Goal: Task Accomplishment & Management: Use online tool/utility

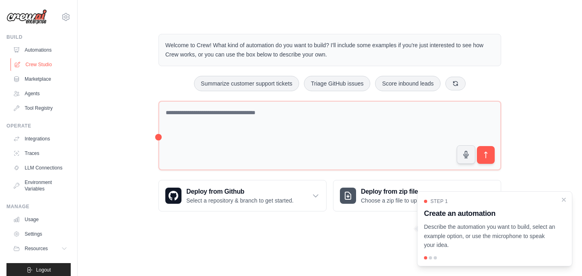
click at [58, 62] on link "Crew Studio" at bounding box center [41, 64] width 61 height 13
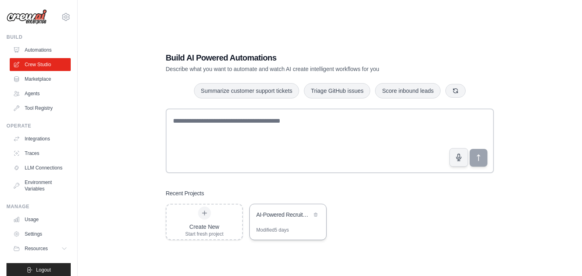
click at [279, 225] on div "AI-Powered Recruitment Pipeline" at bounding box center [288, 215] width 76 height 23
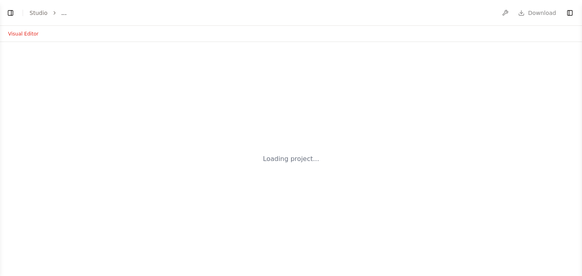
select select "****"
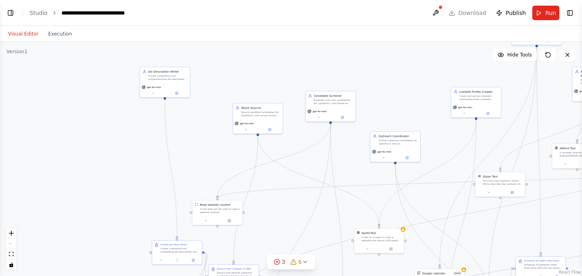
scroll to position [3447, 0]
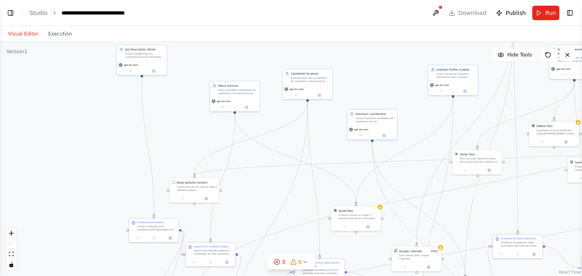
drag, startPoint x: 347, startPoint y: 161, endPoint x: 318, endPoint y: 135, distance: 39.8
click at [318, 135] on div ".deletable-edge-delete-btn { width: 20px; height: 20px; border: 0px solid #ffff…" at bounding box center [291, 159] width 582 height 234
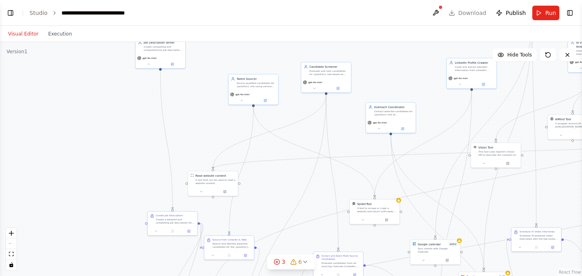
drag, startPoint x: 267, startPoint y: 114, endPoint x: 293, endPoint y: 111, distance: 25.6
click at [293, 111] on div ".deletable-edge-delete-btn { width: 20px; height: 20px; border: 0px solid #ffff…" at bounding box center [291, 159] width 582 height 234
drag, startPoint x: 180, startPoint y: 219, endPoint x: 142, endPoint y: 219, distance: 38.0
click at [142, 219] on div "Create a detailed and compelling job description for the {position} role at {co…" at bounding box center [138, 220] width 39 height 6
click at [160, 51] on div "Job Description Writer Create compelling and comprehensive job descriptions for…" at bounding box center [160, 45] width 50 height 16
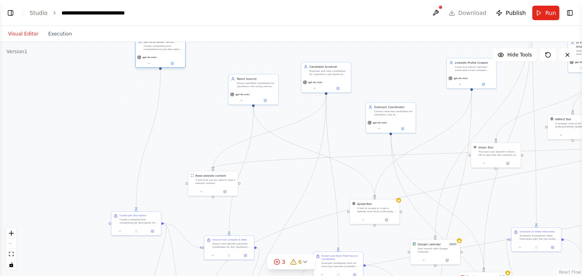
click at [165, 44] on div "Job Description Writer Create compelling and comprehensive job descriptions for…" at bounding box center [162, 45] width 39 height 11
click at [551, 10] on span "Run" at bounding box center [550, 13] width 11 height 8
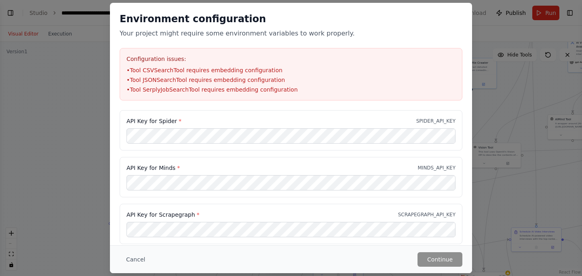
scroll to position [25, 0]
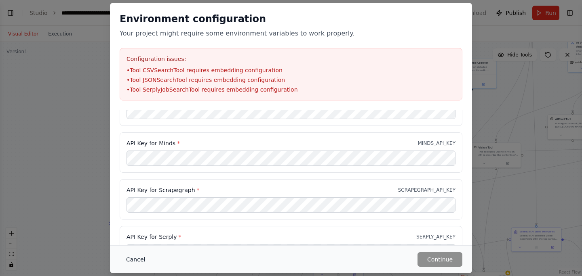
click at [137, 258] on button "Cancel" at bounding box center [136, 260] width 32 height 15
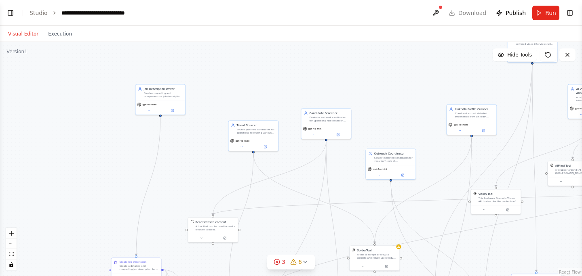
drag, startPoint x: 220, startPoint y: 112, endPoint x: 220, endPoint y: 158, distance: 46.9
click at [220, 158] on div ".deletable-edge-delete-btn { width: 20px; height: 20px; border: 0px solid #ffff…" at bounding box center [291, 159] width 582 height 234
click at [161, 95] on div "Create compelling and comprehensive job descriptions for {position} role at {co…" at bounding box center [162, 94] width 39 height 6
drag, startPoint x: 161, startPoint y: 95, endPoint x: 151, endPoint y: 91, distance: 10.6
click at [151, 91] on div "Create compelling and comprehensive job descriptions for {position} role at {co…" at bounding box center [162, 94] width 39 height 6
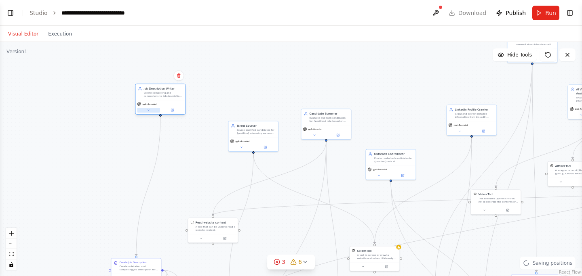
click at [150, 109] on icon at bounding box center [148, 110] width 3 height 3
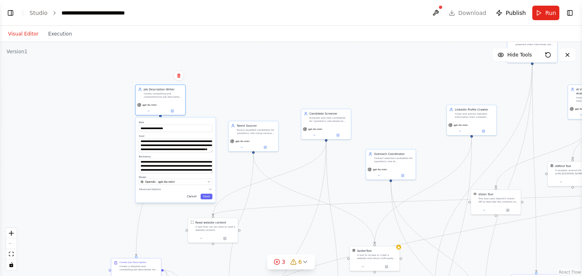
click at [198, 197] on button "Cancel" at bounding box center [192, 197] width 15 height 6
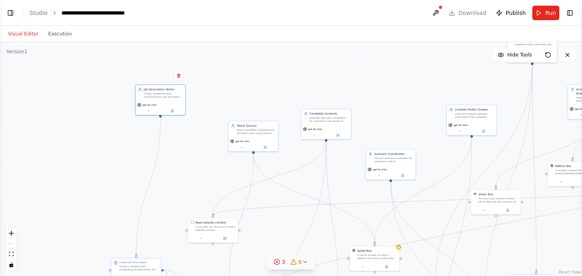
click at [305, 262] on icon at bounding box center [305, 262] width 6 height 6
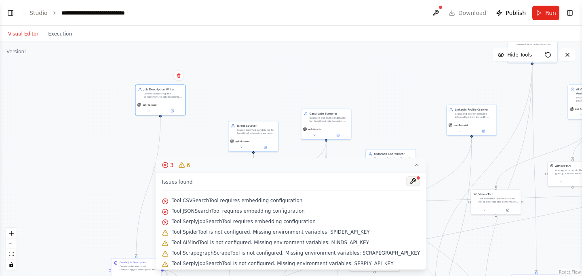
click at [409, 183] on button at bounding box center [413, 182] width 14 height 10
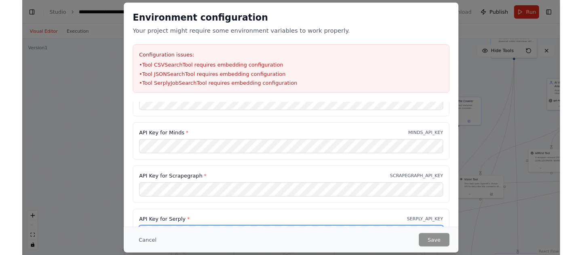
scroll to position [9, 0]
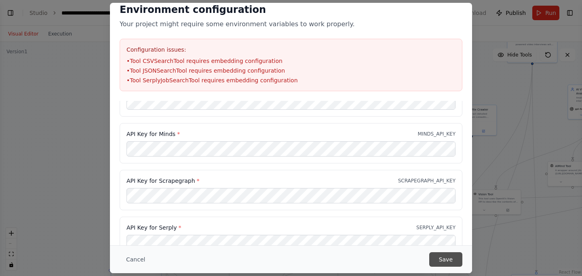
click at [461, 260] on button "Save" at bounding box center [445, 260] width 33 height 15
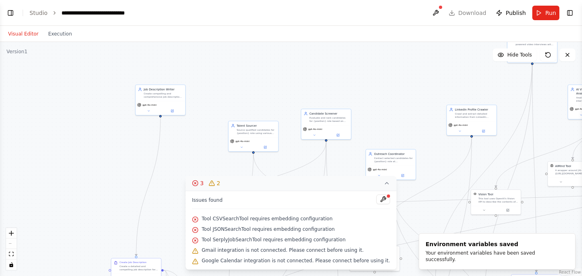
click at [383, 184] on icon at bounding box center [386, 183] width 6 height 6
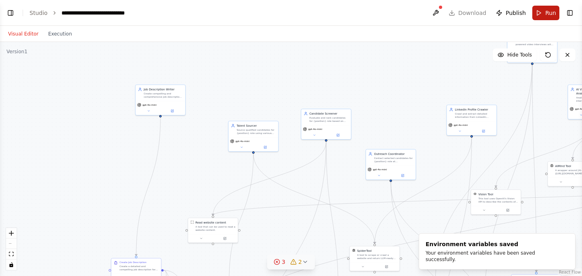
click at [545, 14] on span "Run" at bounding box center [550, 13] width 11 height 8
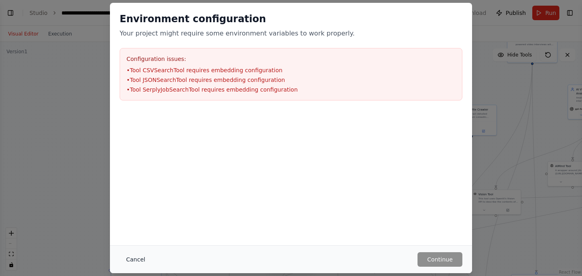
click at [133, 258] on button "Cancel" at bounding box center [136, 260] width 32 height 15
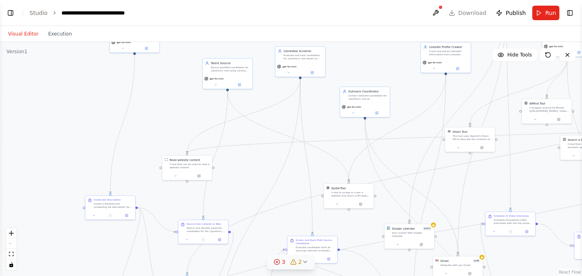
drag, startPoint x: 519, startPoint y: 93, endPoint x: 493, endPoint y: 30, distance: 67.8
click at [493, 30] on div "Visual Editor Execution Version 1 Hide Tools .deletable-edge-delete-btn { width…" at bounding box center [291, 151] width 582 height 251
drag, startPoint x: 257, startPoint y: 164, endPoint x: 287, endPoint y: 171, distance: 30.9
click at [287, 171] on div ".deletable-edge-delete-btn { width: 20px; height: 20px; border: 0px solid #ffff…" at bounding box center [291, 159] width 582 height 234
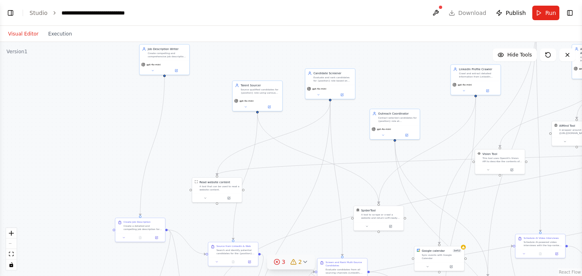
drag, startPoint x: 294, startPoint y: 110, endPoint x: 294, endPoint y: 135, distance: 25.1
click at [294, 135] on div ".deletable-edge-delete-btn { width: 20px; height: 20px; border: 0px solid #ffff…" at bounding box center [291, 159] width 582 height 234
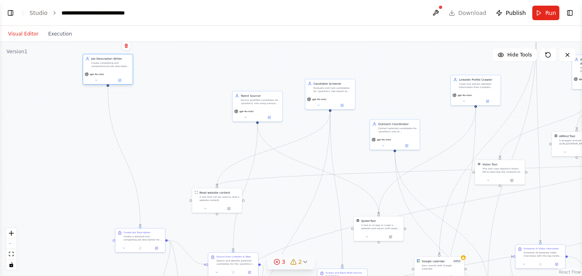
drag, startPoint x: 166, startPoint y: 66, endPoint x: 109, endPoint y: 65, distance: 57.8
click at [109, 65] on div "Create compelling and comprehensive job descriptions for {position} role at {co…" at bounding box center [110, 64] width 39 height 6
drag, startPoint x: 267, startPoint y: 107, endPoint x: 265, endPoint y: 70, distance: 36.4
click at [265, 70] on div "Talent Sourcer Source qualified candidates for {position} role using various on…" at bounding box center [253, 69] width 51 height 31
drag, startPoint x: 322, startPoint y: 89, endPoint x: 353, endPoint y: 70, distance: 36.4
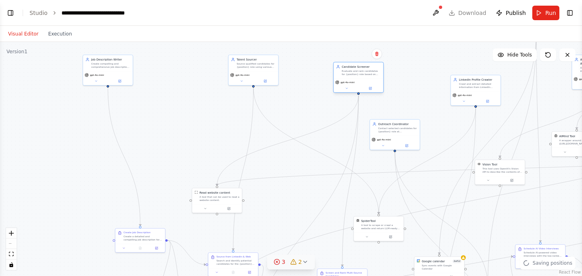
click at [354, 70] on div "Evaluate and rank candidates for {position} role based on their qualifications,…" at bounding box center [360, 72] width 39 height 6
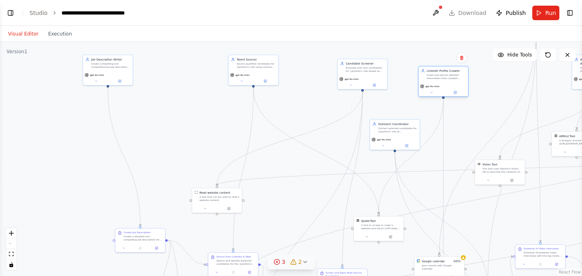
drag, startPoint x: 474, startPoint y: 84, endPoint x: 444, endPoint y: 74, distance: 32.5
click at [444, 74] on div "Crawl and extract detailed information from LinkedIn profiles of potential cand…" at bounding box center [445, 77] width 39 height 6
drag, startPoint x: 398, startPoint y: 126, endPoint x: 390, endPoint y: 137, distance: 13.6
click at [390, 138] on div "Outreach Coordinator Contact selected candidates for {position} role at {compan…" at bounding box center [389, 138] width 39 height 11
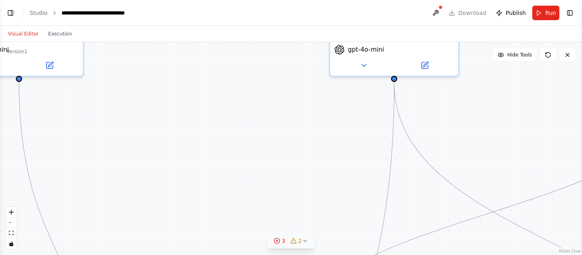
drag, startPoint x: 132, startPoint y: 92, endPoint x: 331, endPoint y: 177, distance: 216.1
click at [331, 177] on div ".deletable-edge-delete-btn { width: 20px; height: 20px; border: 0px solid #ffff…" at bounding box center [291, 148] width 582 height 213
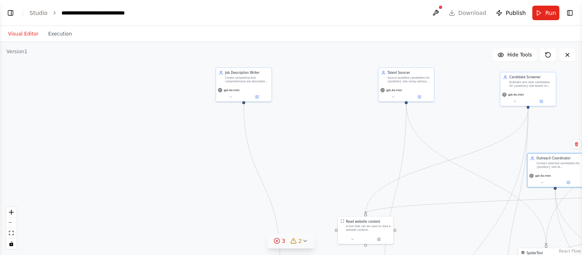
drag, startPoint x: 347, startPoint y: 181, endPoint x: 349, endPoint y: 124, distance: 56.2
click at [349, 124] on div ".deletable-edge-delete-btn { width: 20px; height: 20px; border: 0px solid #ffff…" at bounding box center [291, 148] width 582 height 213
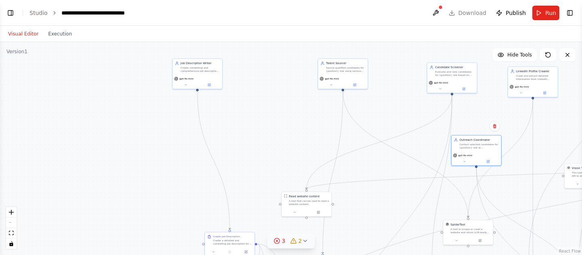
drag, startPoint x: 361, startPoint y: 154, endPoint x: 302, endPoint y: 138, distance: 60.9
click at [302, 138] on div ".deletable-edge-delete-btn { width: 20px; height: 20px; border: 0px solid #ffff…" at bounding box center [291, 148] width 582 height 213
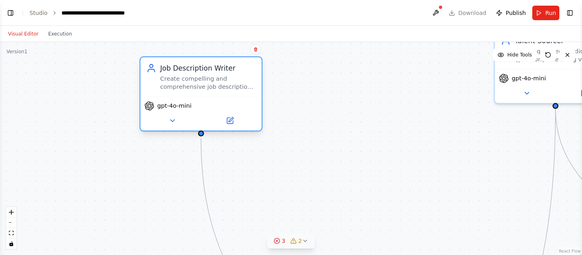
drag, startPoint x: 198, startPoint y: 62, endPoint x: 198, endPoint y: 102, distance: 39.6
click at [198, 97] on div "Job Description Writer Create compelling and comprehensive job descriptions for…" at bounding box center [201, 76] width 121 height 39
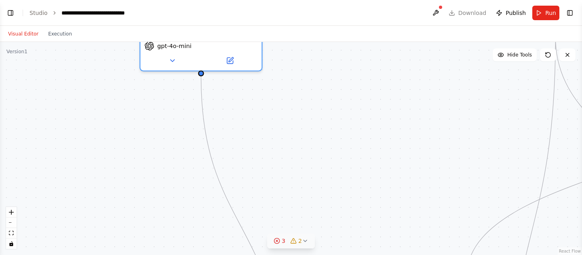
drag, startPoint x: 361, startPoint y: 173, endPoint x: 361, endPoint y: 101, distance: 71.1
click at [361, 101] on div ".deletable-edge-delete-btn { width: 20px; height: 20px; border: 0px solid #ffff…" at bounding box center [291, 148] width 582 height 213
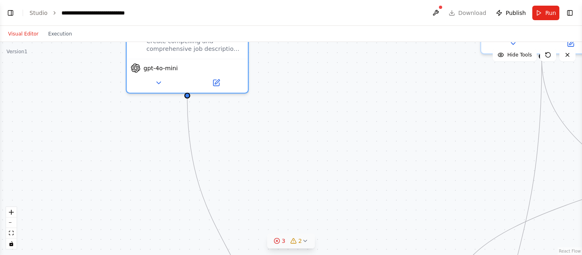
drag, startPoint x: 356, startPoint y: 194, endPoint x: 324, endPoint y: 242, distance: 57.4
click at [324, 242] on div ".deletable-edge-delete-btn { width: 20px; height: 20px; border: 0px solid #ffff…" at bounding box center [291, 148] width 582 height 213
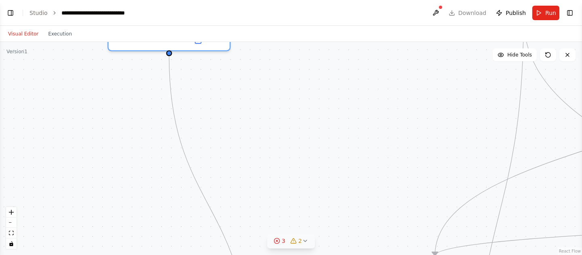
drag, startPoint x: 328, startPoint y: 208, endPoint x: 329, endPoint y: 108, distance: 100.6
click at [329, 108] on div ".deletable-edge-delete-btn { width: 20px; height: 20px; border: 0px solid #ffff…" at bounding box center [291, 148] width 582 height 213
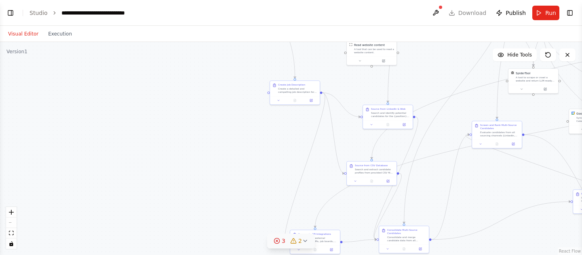
drag, startPoint x: 322, startPoint y: 147, endPoint x: 320, endPoint y: 29, distance: 118.8
click at [320, 29] on div "Visual Editor Execution Version 1 Hide Tools .deletable-edge-delete-btn { width…" at bounding box center [291, 141] width 582 height 230
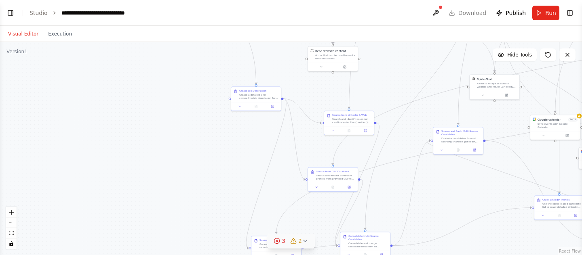
drag, startPoint x: 290, startPoint y: 139, endPoint x: 232, endPoint y: 155, distance: 59.4
click at [232, 155] on div ".deletable-edge-delete-btn { width: 20px; height: 20px; border: 0px solid #ffff…" at bounding box center [291, 148] width 582 height 213
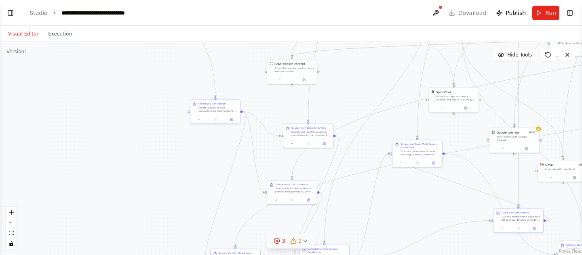
drag, startPoint x: 236, startPoint y: 163, endPoint x: 209, endPoint y: 173, distance: 29.0
click at [209, 173] on div ".deletable-edge-delete-btn { width: 20px; height: 20px; border: 0px solid #ffff…" at bounding box center [291, 148] width 582 height 213
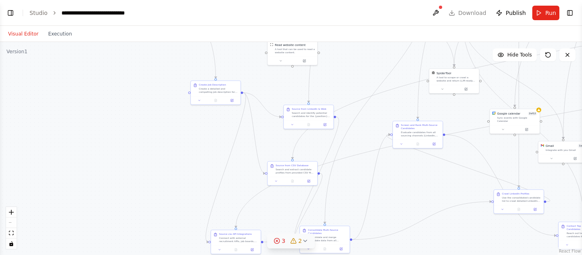
drag, startPoint x: 347, startPoint y: 156, endPoint x: 359, endPoint y: 116, distance: 41.2
click at [359, 116] on div ".deletable-edge-delete-btn { width: 20px; height: 20px; border: 0px solid #ffff…" at bounding box center [291, 148] width 582 height 213
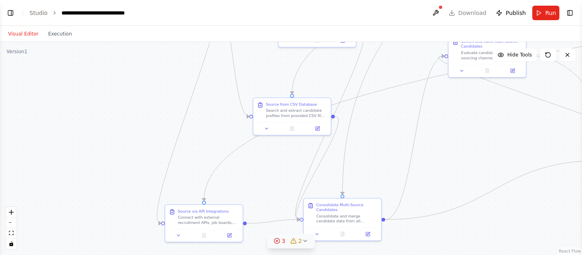
drag, startPoint x: 327, startPoint y: 132, endPoint x: 327, endPoint y: 73, distance: 59.0
click at [327, 73] on div ".deletable-edge-delete-btn { width: 20px; height: 20px; border: 0px solid #ffff…" at bounding box center [291, 148] width 582 height 213
drag, startPoint x: 303, startPoint y: 103, endPoint x: 308, endPoint y: 96, distance: 8.9
click at [303, 102] on div "Source from CSV Database" at bounding box center [291, 104] width 51 height 5
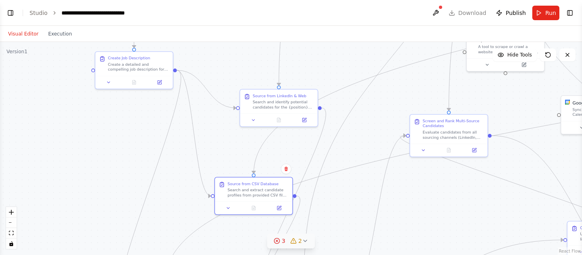
drag, startPoint x: 318, startPoint y: 77, endPoint x: 267, endPoint y: 180, distance: 114.7
click at [267, 180] on div ".deletable-edge-delete-btn { width: 20px; height: 20px; border: 0px solid #ffff…" at bounding box center [291, 148] width 582 height 213
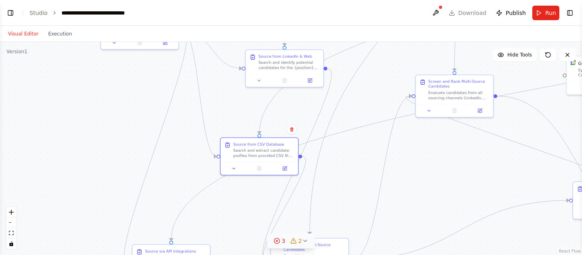
drag, startPoint x: 275, startPoint y: 164, endPoint x: 295, endPoint y: 94, distance: 72.9
click at [295, 94] on div ".deletable-edge-delete-btn { width: 20px; height: 20px; border: 0px solid #ffff…" at bounding box center [291, 148] width 582 height 213
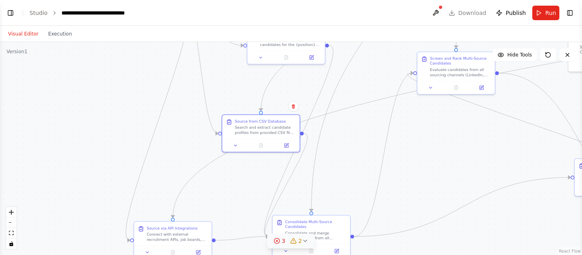
drag, startPoint x: 360, startPoint y: 160, endPoint x: 360, endPoint y: 144, distance: 15.4
click at [360, 144] on div ".deletable-edge-delete-btn { width: 20px; height: 20px; border: 0px solid #ffff…" at bounding box center [291, 148] width 582 height 213
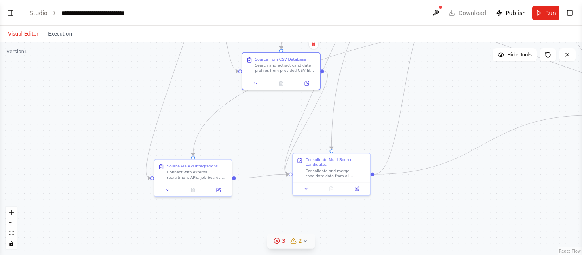
drag, startPoint x: 252, startPoint y: 192, endPoint x: 273, endPoint y: 128, distance: 67.1
click at [273, 128] on div ".deletable-edge-delete-btn { width: 20px; height: 20px; border: 0px solid #ffff…" at bounding box center [291, 148] width 582 height 213
click at [267, 118] on div ".deletable-edge-delete-btn { width: 20px; height: 20px; border: 0px solid #ffff…" at bounding box center [291, 148] width 582 height 213
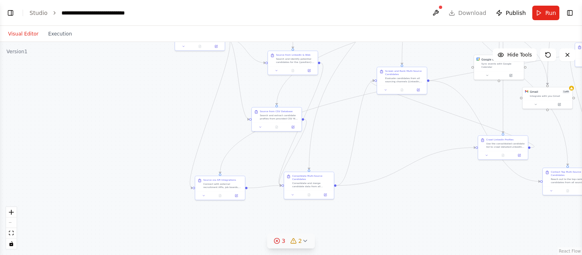
drag, startPoint x: 263, startPoint y: 120, endPoint x: 263, endPoint y: 152, distance: 31.9
click at [263, 152] on div ".deletable-edge-delete-btn { width: 20px; height: 20px; border: 0px solid #ffff…" at bounding box center [291, 148] width 582 height 213
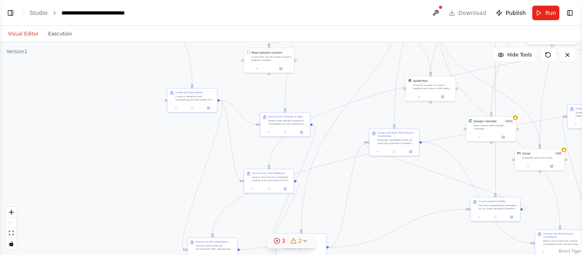
drag, startPoint x: 267, startPoint y: 156, endPoint x: 259, endPoint y: 224, distance: 69.2
click at [259, 224] on div ".deletable-edge-delete-btn { width: 20px; height: 20px; border: 0px solid #ffff…" at bounding box center [291, 148] width 582 height 213
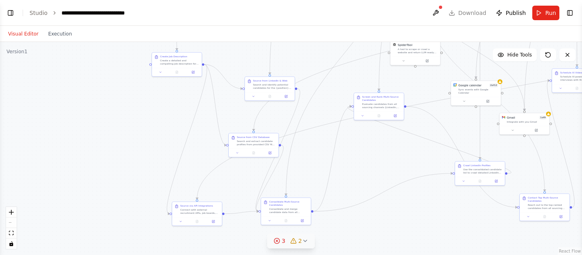
drag, startPoint x: 259, startPoint y: 223, endPoint x: 244, endPoint y: 172, distance: 53.1
click at [244, 172] on div ".deletable-edge-delete-btn { width: 20px; height: 20px; border: 0px solid #ffff…" at bounding box center [291, 148] width 582 height 213
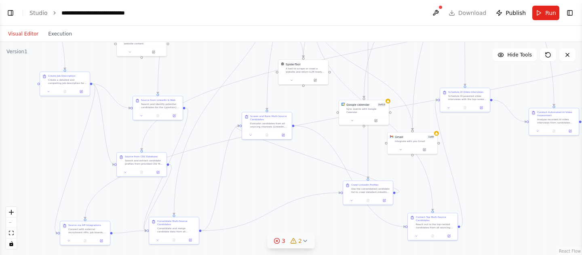
drag, startPoint x: 314, startPoint y: 151, endPoint x: 168, endPoint y: 227, distance: 165.0
click at [168, 227] on div ".deletable-edge-delete-btn { width: 20px; height: 20px; border: 0px solid #ffff…" at bounding box center [291, 148] width 582 height 213
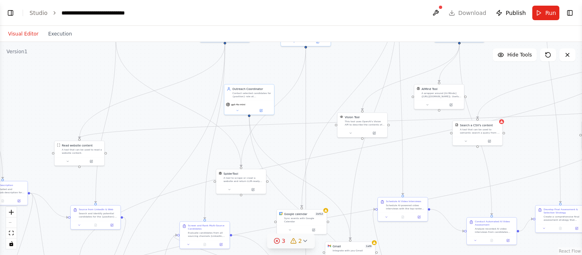
drag, startPoint x: 309, startPoint y: 86, endPoint x: 276, endPoint y: 154, distance: 75.7
click at [276, 155] on div ".deletable-edge-delete-btn { width: 20px; height: 20px; border: 0px solid #ffff…" at bounding box center [291, 148] width 582 height 213
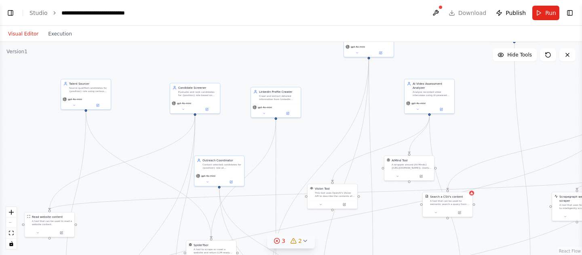
drag, startPoint x: 290, startPoint y: 102, endPoint x: 265, endPoint y: 158, distance: 61.5
click at [265, 159] on div ".deletable-edge-delete-btn { width: 20px; height: 20px; border: 0px solid #ffff…" at bounding box center [291, 148] width 582 height 213
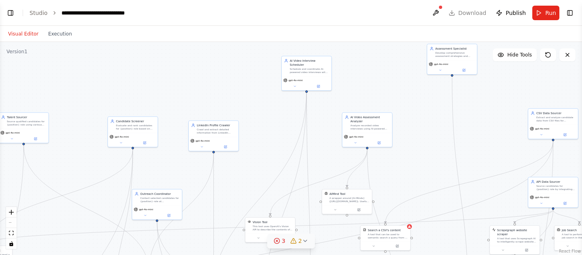
drag, startPoint x: 244, startPoint y: 69, endPoint x: 182, endPoint y: 103, distance: 70.5
click at [182, 103] on div ".deletable-edge-delete-btn { width: 20px; height: 20px; border: 0px solid #ffff…" at bounding box center [291, 148] width 582 height 213
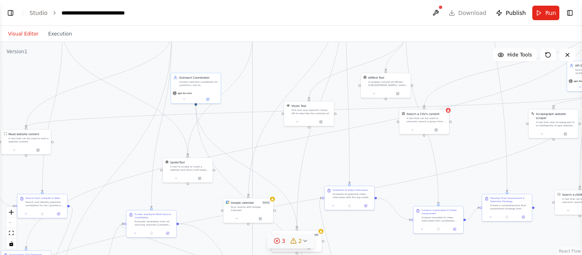
drag, startPoint x: 240, startPoint y: 177, endPoint x: 279, endPoint y: 61, distance: 122.7
click at [279, 61] on div ".deletable-edge-delete-btn { width: 20px; height: 20px; border: 0px solid #ffff…" at bounding box center [291, 148] width 582 height 213
click at [216, 169] on icon "Edge from fe820bf7-aa4f-443c-ba3b-325aa0bc1943 to 78c2a9ee-60cb-48bb-80d0-fec03…" at bounding box center [256, 207] width 121 height 203
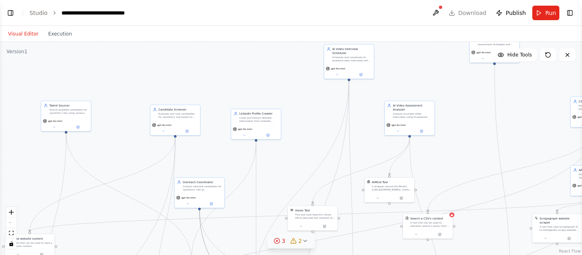
drag, startPoint x: 227, startPoint y: 86, endPoint x: 232, endPoint y: 186, distance: 99.9
click at [232, 186] on div ".deletable-edge-delete-btn { width: 20px; height: 20px; border: 0px solid #ffff…" at bounding box center [291, 148] width 582 height 213
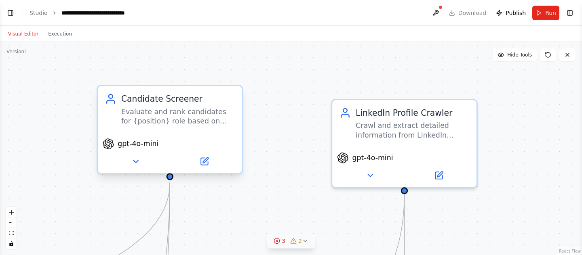
click at [203, 118] on div "Evaluate and rank candidates for {position} role based on their qualifications,…" at bounding box center [178, 116] width 114 height 19
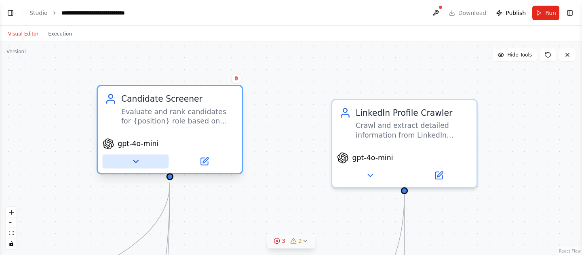
click at [141, 165] on button at bounding box center [136, 162] width 66 height 14
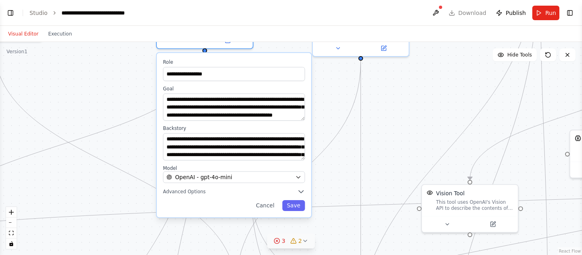
drag, startPoint x: 333, startPoint y: 220, endPoint x: 333, endPoint y: 84, distance: 136.6
click at [333, 84] on div ".deletable-edge-delete-btn { width: 20px; height: 20px; border: 0px solid #ffff…" at bounding box center [291, 148] width 582 height 213
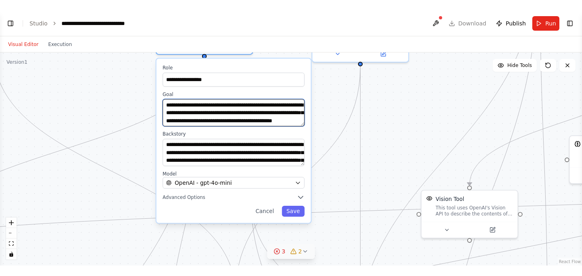
scroll to position [8, 0]
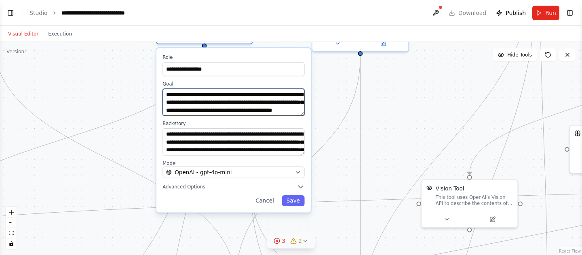
drag, startPoint x: 244, startPoint y: 103, endPoint x: 246, endPoint y: 120, distance: 17.0
click at [246, 120] on div "**********" at bounding box center [233, 130] width 154 height 164
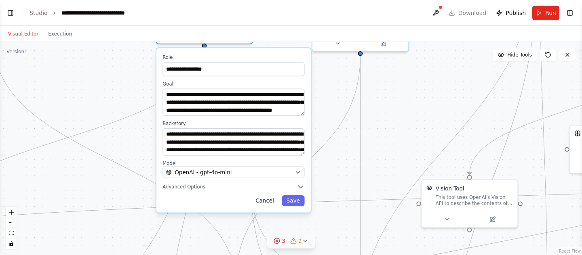
click at [267, 200] on button "Cancel" at bounding box center [265, 201] width 28 height 11
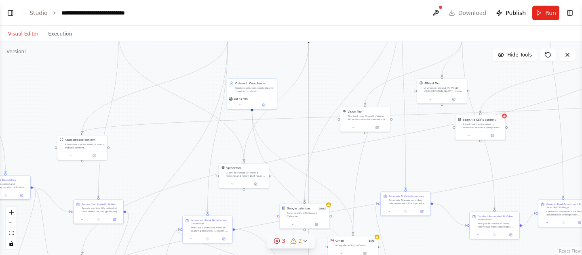
drag, startPoint x: 304, startPoint y: 154, endPoint x: 302, endPoint y: 128, distance: 26.7
click at [302, 128] on div ".deletable-edge-delete-btn { width: 20px; height: 20px; border: 0px solid #ffff…" at bounding box center [291, 148] width 582 height 213
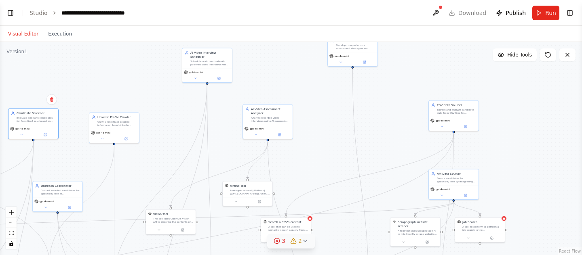
drag, startPoint x: 336, startPoint y: 133, endPoint x: 142, endPoint y: 236, distance: 220.2
click at [142, 236] on div ".deletable-edge-delete-btn { width: 20px; height: 20px; border: 0px solid #ffff…" at bounding box center [291, 148] width 582 height 213
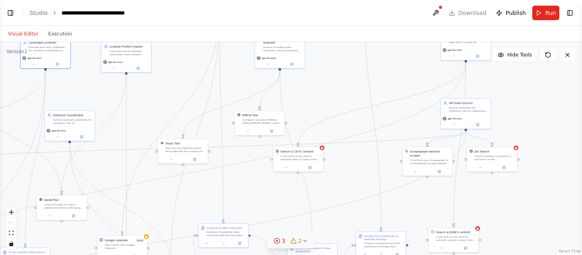
drag, startPoint x: 306, startPoint y: 156, endPoint x: 320, endPoint y: 60, distance: 96.9
click at [320, 61] on div ".deletable-edge-delete-btn { width: 20px; height: 20px; border: 0px solid #ffff…" at bounding box center [291, 148] width 582 height 213
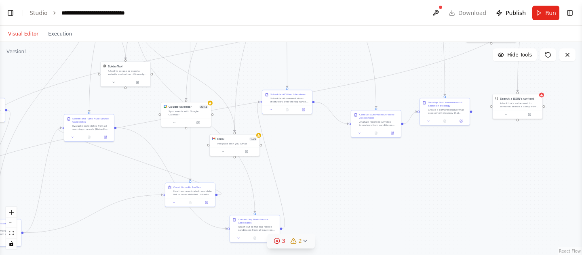
drag, startPoint x: 261, startPoint y: 189, endPoint x: 339, endPoint y: 54, distance: 155.7
click at [339, 54] on div ".deletable-edge-delete-btn { width: 20px; height: 20px; border: 0px solid #ffff…" at bounding box center [291, 148] width 582 height 213
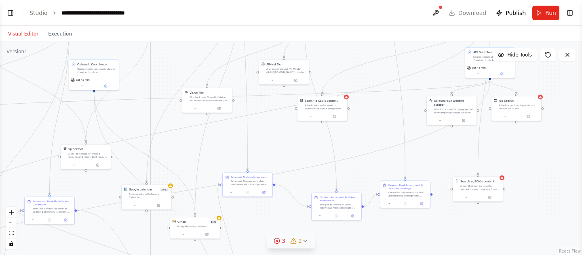
drag, startPoint x: 304, startPoint y: 123, endPoint x: 248, endPoint y: 230, distance: 120.9
click at [248, 230] on div ".deletable-edge-delete-btn { width: 20px; height: 20px; border: 0px solid #ffff…" at bounding box center [291, 148] width 582 height 213
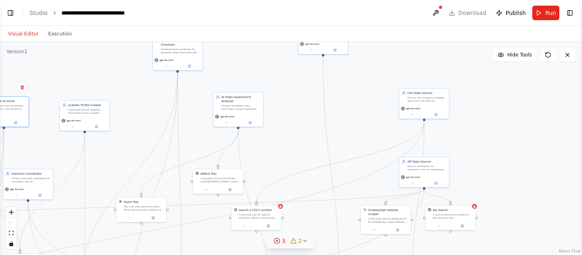
drag, startPoint x: 265, startPoint y: 122, endPoint x: 198, endPoint y: 235, distance: 131.9
click at [198, 236] on div ".deletable-edge-delete-btn { width: 20px; height: 20px; border: 0px solid #ffff…" at bounding box center [291, 148] width 582 height 213
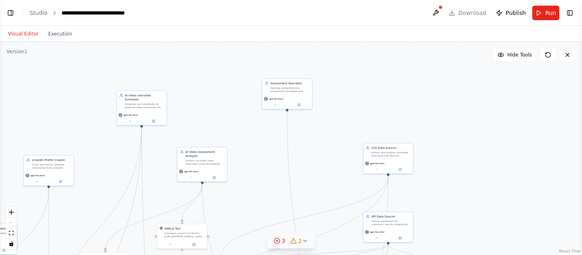
drag, startPoint x: 288, startPoint y: 75, endPoint x: 254, endPoint y: 135, distance: 69.3
click at [254, 136] on div ".deletable-edge-delete-btn { width: 20px; height: 20px; border: 0px solid #ffff…" at bounding box center [291, 148] width 582 height 213
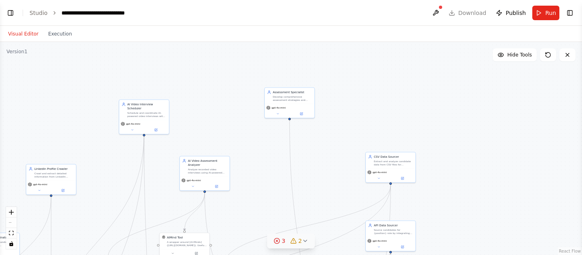
drag, startPoint x: 195, startPoint y: 123, endPoint x: 247, endPoint y: 122, distance: 52.1
click at [247, 123] on div ".deletable-edge-delete-btn { width: 20px; height: 20px; border: 0px solid #ffff…" at bounding box center [291, 148] width 582 height 213
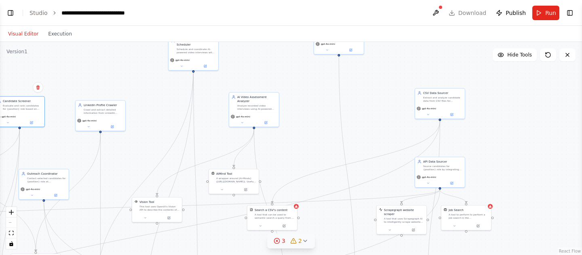
drag, startPoint x: 241, startPoint y: 125, endPoint x: 241, endPoint y: 60, distance: 64.6
click at [241, 60] on div ".deletable-edge-delete-btn { width: 20px; height: 20px; border: 0px solid #ffff…" at bounding box center [291, 148] width 582 height 213
drag, startPoint x: 300, startPoint y: 155, endPoint x: 301, endPoint y: 100, distance: 55.0
click at [301, 100] on div ".deletable-edge-delete-btn { width: 20px; height: 20px; border: 0px solid #ffff…" at bounding box center [291, 148] width 582 height 213
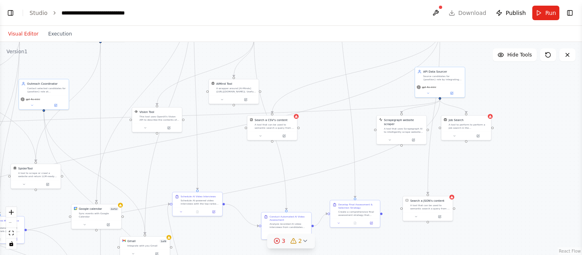
drag, startPoint x: 324, startPoint y: 173, endPoint x: 321, endPoint y: 103, distance: 69.1
click at [321, 103] on div ".deletable-edge-delete-btn { width: 20px; height: 20px; border: 0px solid #ffff…" at bounding box center [291, 148] width 582 height 213
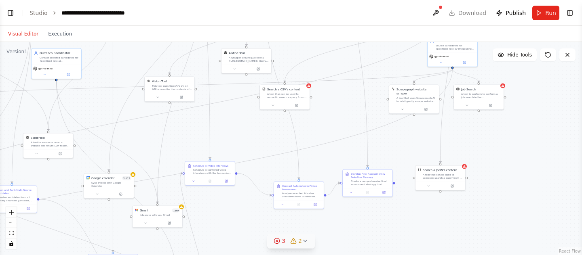
drag, startPoint x: 332, startPoint y: 124, endPoint x: 465, endPoint y: 206, distance: 156.9
click at [465, 205] on div ".deletable-edge-delete-btn { width: 20px; height: 20px; border: 0px solid #ffff…" at bounding box center [291, 148] width 582 height 213
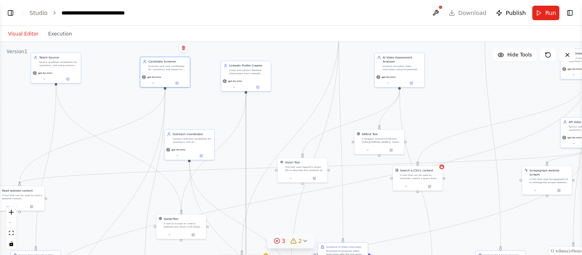
drag, startPoint x: 246, startPoint y: 121, endPoint x: 322, endPoint y: 152, distance: 82.5
click at [323, 152] on div ".deletable-edge-delete-btn { width: 20px; height: 20px; border: 0px solid #ffff…" at bounding box center [291, 148] width 582 height 213
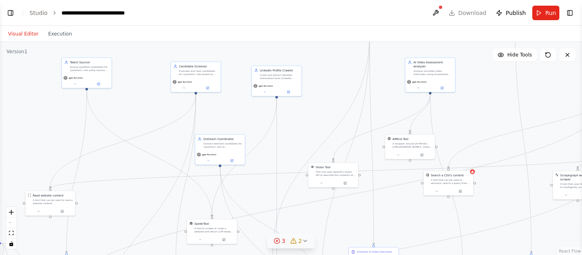
drag, startPoint x: 284, startPoint y: 110, endPoint x: 382, endPoint y: 156, distance: 108.1
click at [382, 156] on div ".deletable-edge-delete-btn { width: 20px; height: 20px; border: 0px solid #ffff…" at bounding box center [291, 148] width 582 height 213
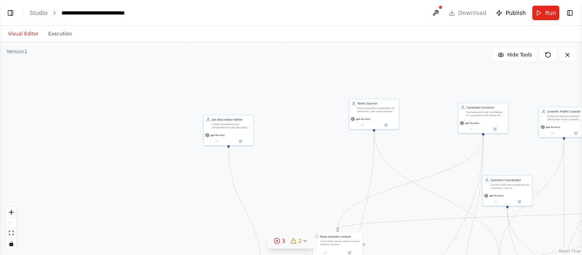
drag, startPoint x: 152, startPoint y: 72, endPoint x: 374, endPoint y: 71, distance: 222.2
click at [374, 71] on div ".deletable-edge-delete-btn { width: 20px; height: 20px; border: 0px solid #ffff…" at bounding box center [291, 148] width 582 height 213
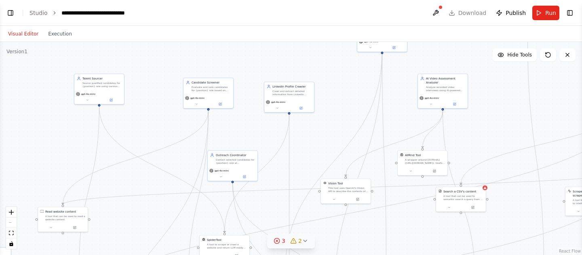
drag, startPoint x: 416, startPoint y: 141, endPoint x: 138, endPoint y: 116, distance: 279.1
click at [138, 116] on div ".deletable-edge-delete-btn { width: 20px; height: 20px; border: 0px solid #ffff…" at bounding box center [291, 148] width 582 height 213
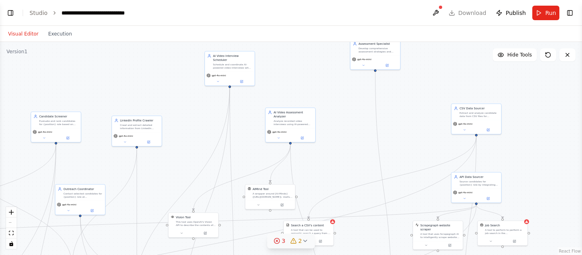
drag, startPoint x: 378, startPoint y: 124, endPoint x: 227, endPoint y: 158, distance: 155.0
click at [227, 158] on div ".deletable-edge-delete-btn { width: 20px; height: 20px; border: 0px solid #ffff…" at bounding box center [291, 148] width 582 height 213
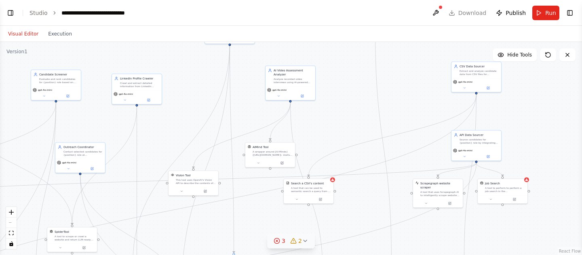
drag, startPoint x: 337, startPoint y: 156, endPoint x: 337, endPoint y: 113, distance: 42.8
click at [337, 113] on div ".deletable-edge-delete-btn { width: 20px; height: 20px; border: 0px solid #ffff…" at bounding box center [291, 148] width 582 height 213
click at [340, 105] on div ".deletable-edge-delete-btn { width: 20px; height: 20px; border: 0px solid #ffff…" at bounding box center [291, 148] width 582 height 213
click at [12, 223] on div "React Flow controls" at bounding box center [11, 228] width 11 height 42
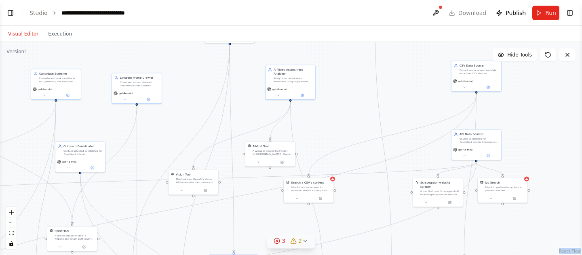
click at [12, 223] on div "React Flow controls" at bounding box center [11, 228] width 11 height 42
click at [9, 223] on div "React Flow controls" at bounding box center [11, 228] width 11 height 42
